Goal: Information Seeking & Learning: Learn about a topic

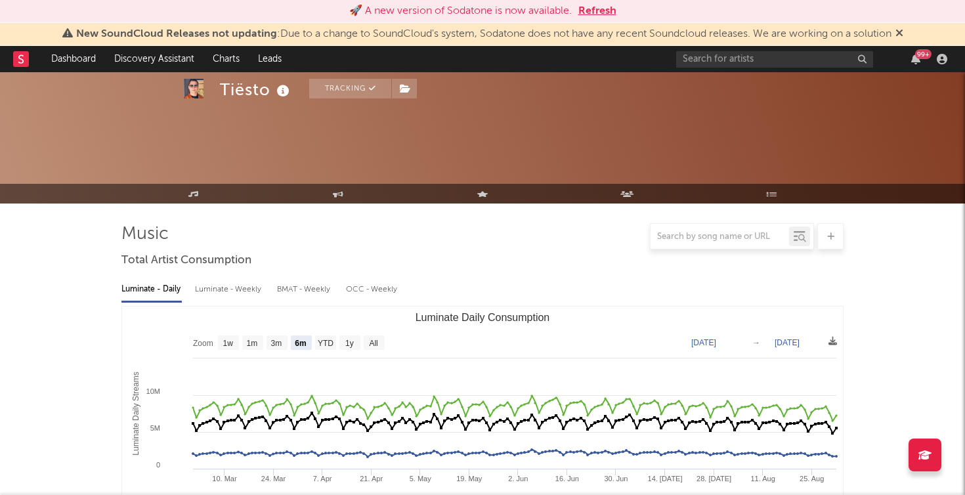
select select "6m"
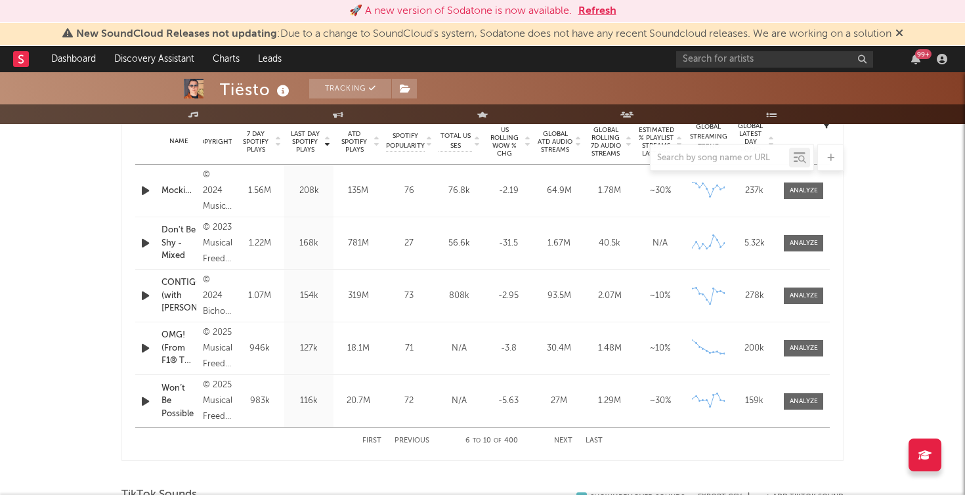
click at [602, 12] on button "Refresh" at bounding box center [597, 11] width 38 height 16
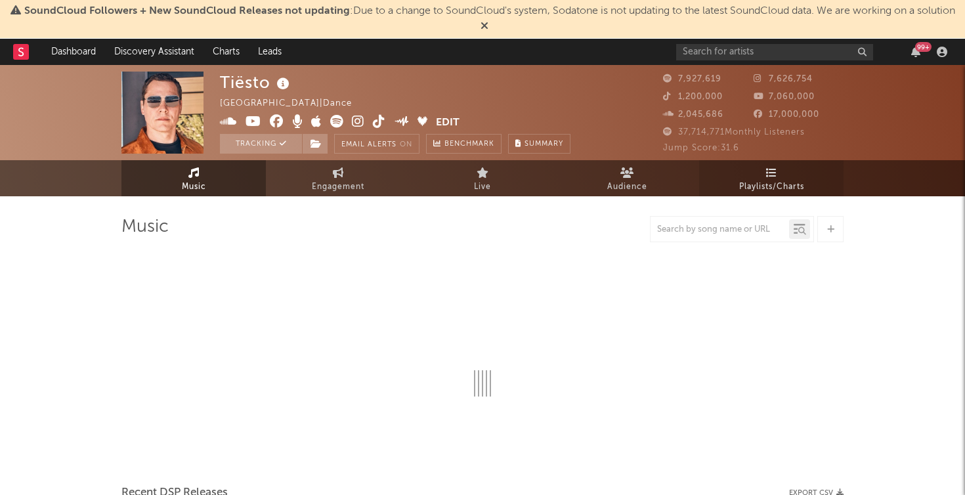
click at [762, 184] on span "Playlists/Charts" at bounding box center [771, 187] width 65 height 16
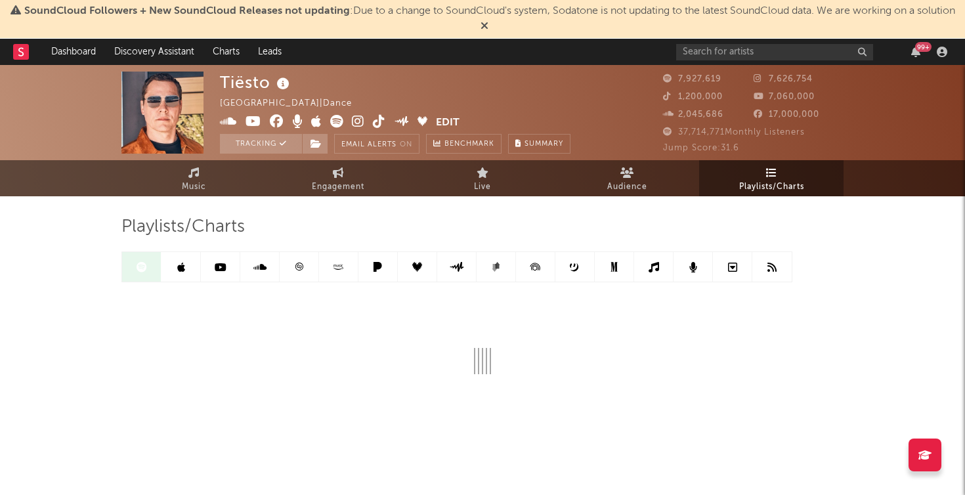
click at [614, 276] on link at bounding box center [614, 267] width 39 height 30
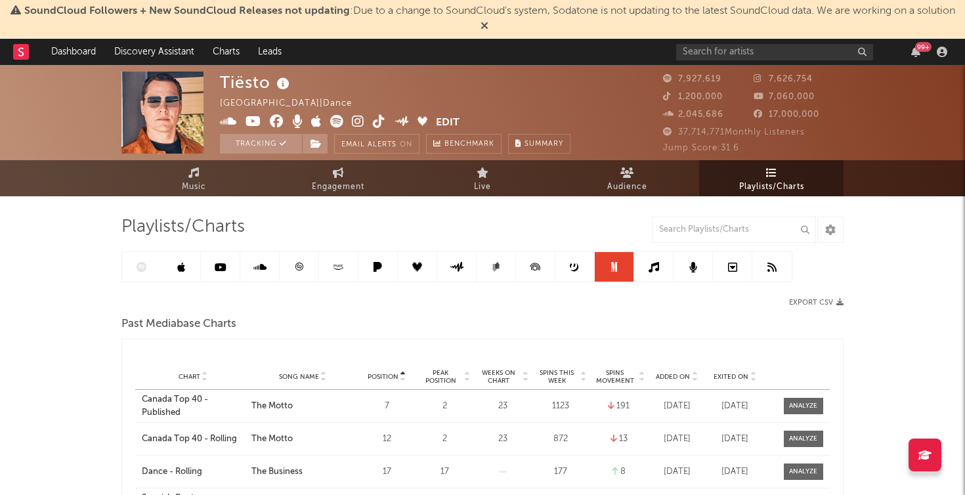
click at [138, 257] on div at bounding box center [456, 266] width 671 height 31
